Goal: Navigation & Orientation: Understand site structure

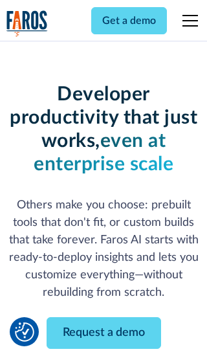
scroll to position [156, 0]
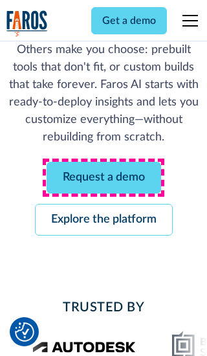
click at [104, 178] on link "Request a demo" at bounding box center [104, 178] width 115 height 32
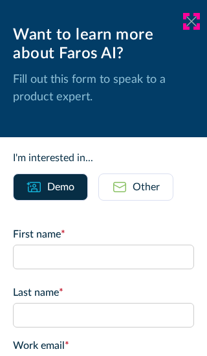
click at [192, 21] on icon at bounding box center [192, 21] width 10 height 10
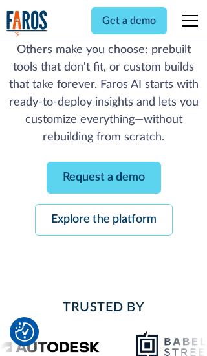
scroll to position [198, 0]
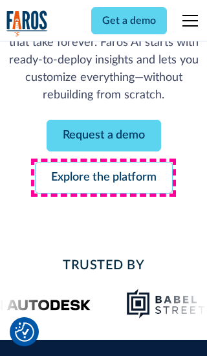
click at [104, 178] on link "Explore the platform" at bounding box center [104, 178] width 138 height 32
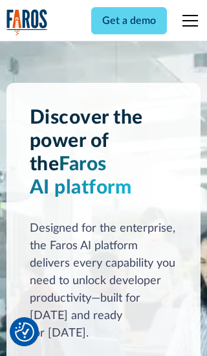
scroll to position [9734, 0]
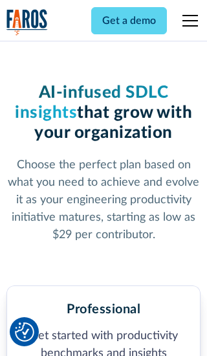
scroll to position [2008, 0]
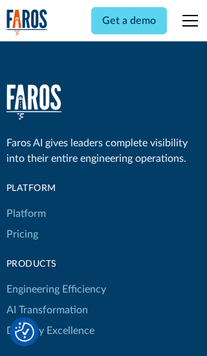
click at [25, 203] on link "Platform" at bounding box center [26, 213] width 40 height 21
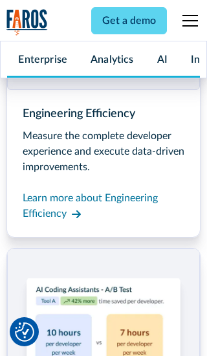
scroll to position [10150, 0]
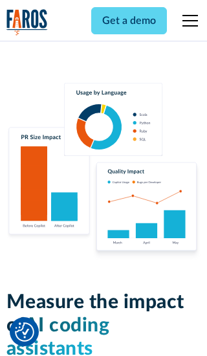
scroll to position [8011, 0]
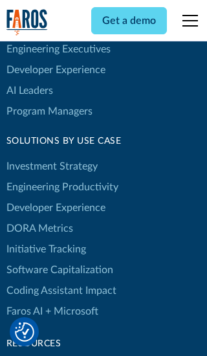
click at [39, 218] on link "DORA Metrics" at bounding box center [39, 228] width 67 height 21
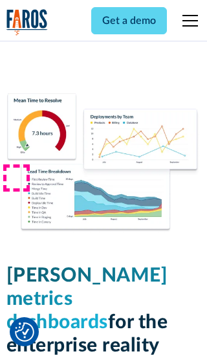
scroll to position [5674, 0]
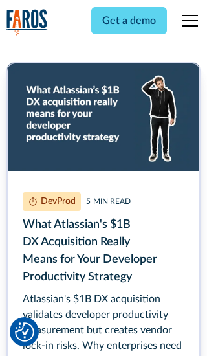
scroll to position [5815, 0]
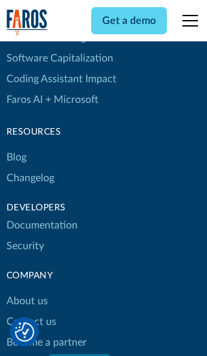
click at [30, 178] on link "Changelog" at bounding box center [30, 178] width 48 height 21
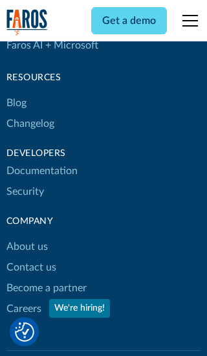
click at [27, 237] on link "About us" at bounding box center [26, 247] width 41 height 21
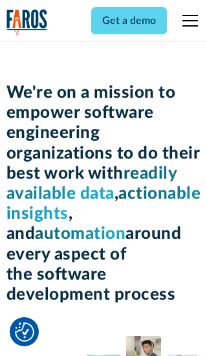
scroll to position [4469, 0]
